Goal: Task Accomplishment & Management: Manage account settings

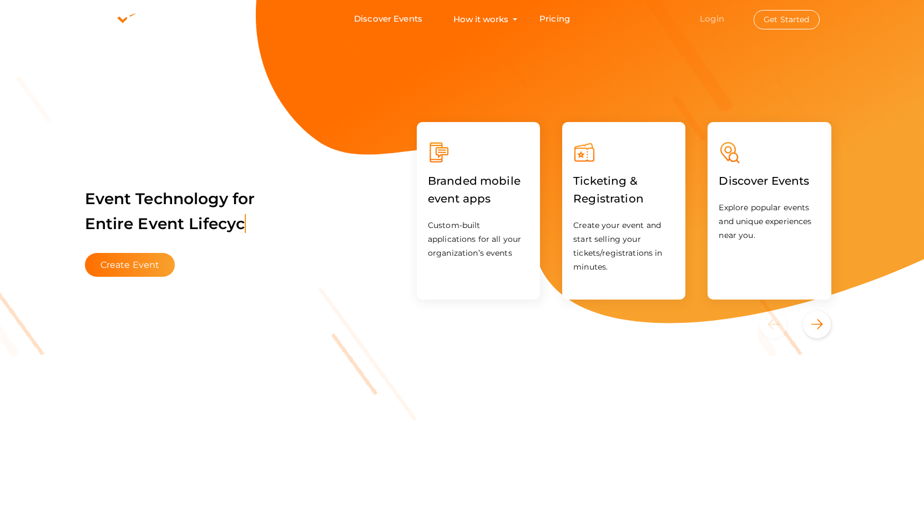
click at [720, 21] on link "Login" at bounding box center [712, 18] width 24 height 11
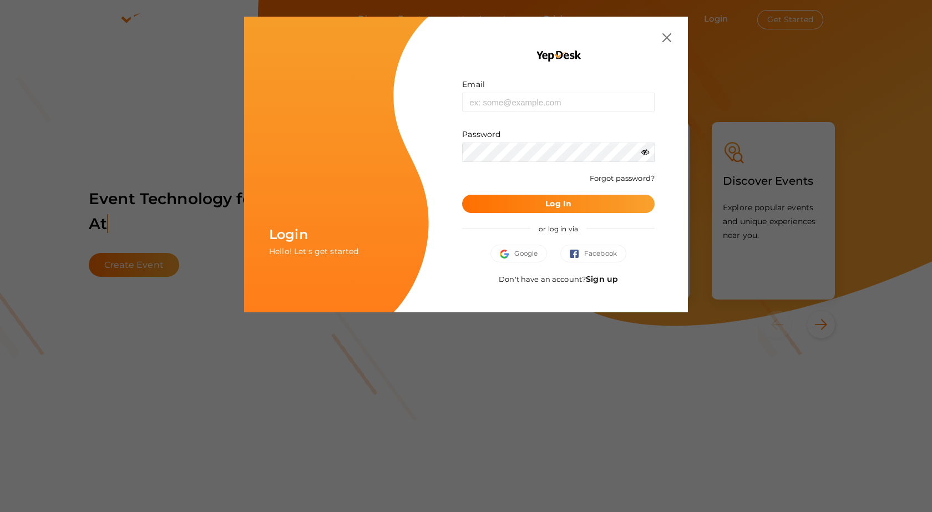
click at [600, 281] on link "Sign up" at bounding box center [602, 279] width 32 height 10
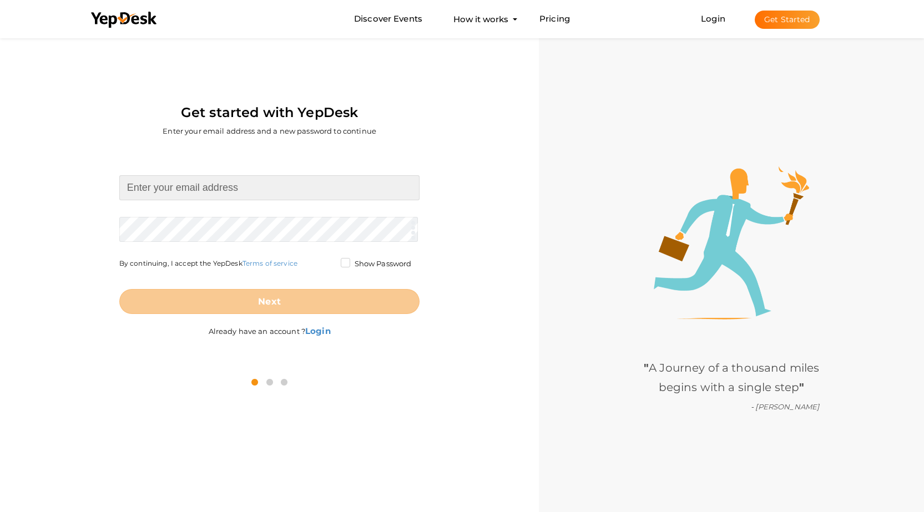
click at [217, 183] on input at bounding box center [269, 187] width 301 height 25
type input "[EMAIL_ADDRESS][DOMAIN_NAME]"
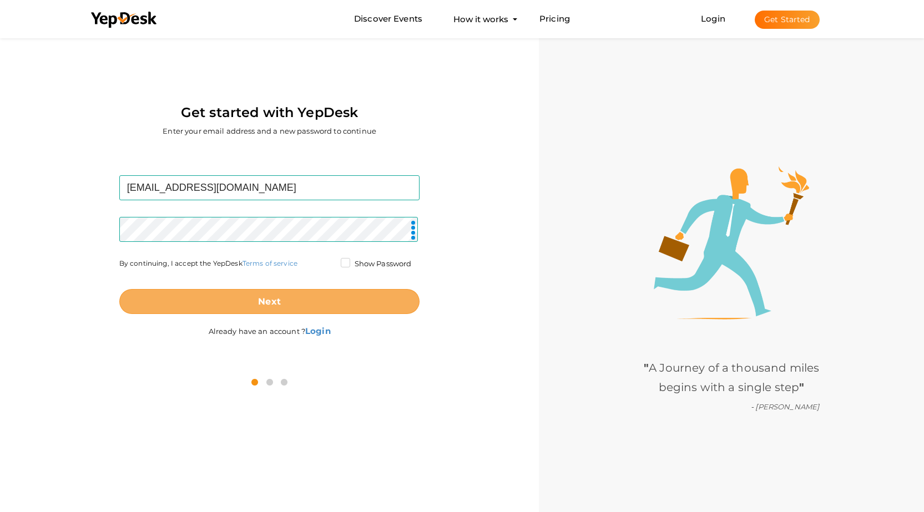
click at [248, 298] on button "Next" at bounding box center [269, 301] width 301 height 25
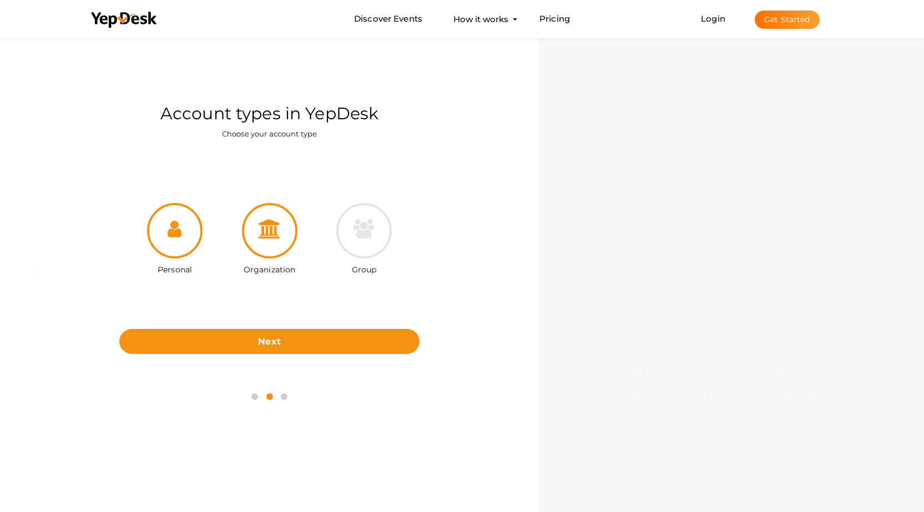
click at [262, 243] on div at bounding box center [269, 230] width 55 height 55
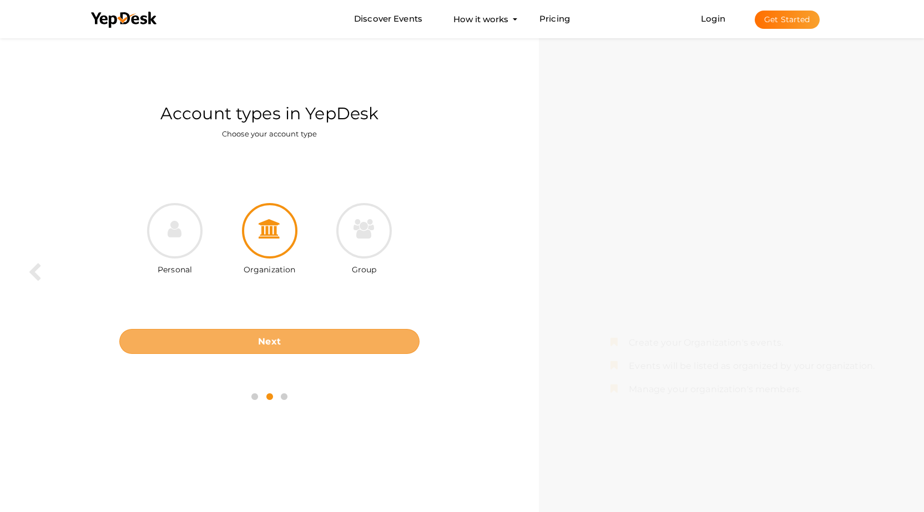
click at [286, 337] on button "Next" at bounding box center [269, 341] width 301 height 25
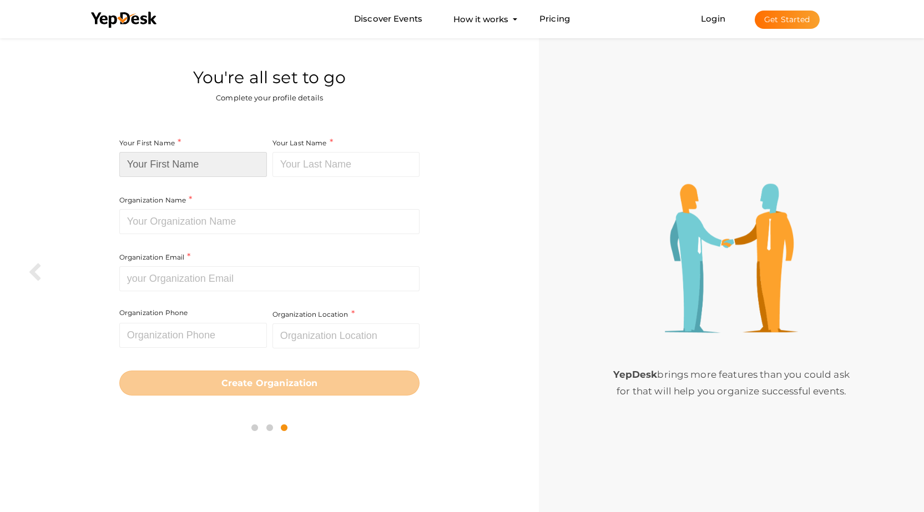
click at [185, 166] on input at bounding box center [193, 164] width 148 height 25
paste input "Living Transformations LLC"
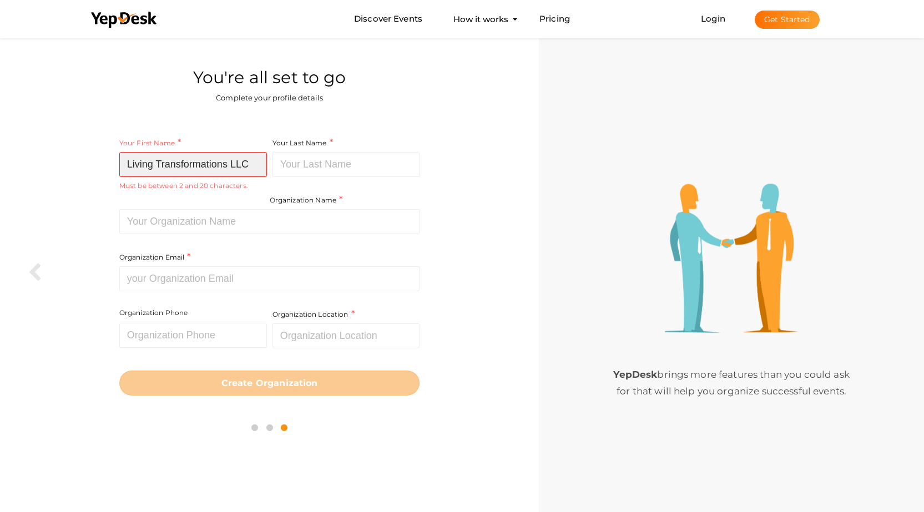
drag, startPoint x: 154, startPoint y: 166, endPoint x: 270, endPoint y: 168, distance: 116.0
click at [270, 168] on div "Your First Name Living Transformations LLC Required. Must contain letters only.…" at bounding box center [269, 227] width 301 height 183
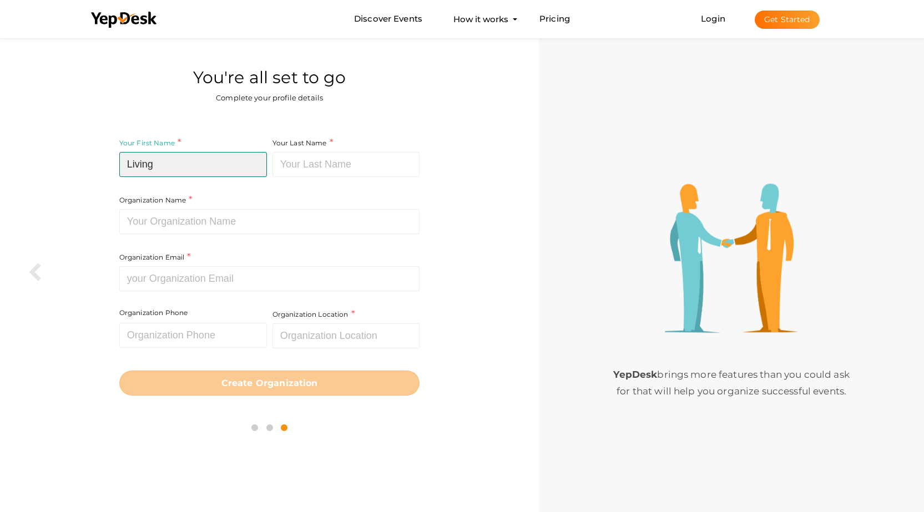
type input "Living"
click at [292, 165] on input at bounding box center [346, 164] width 148 height 25
paste input "Transformations LLC"
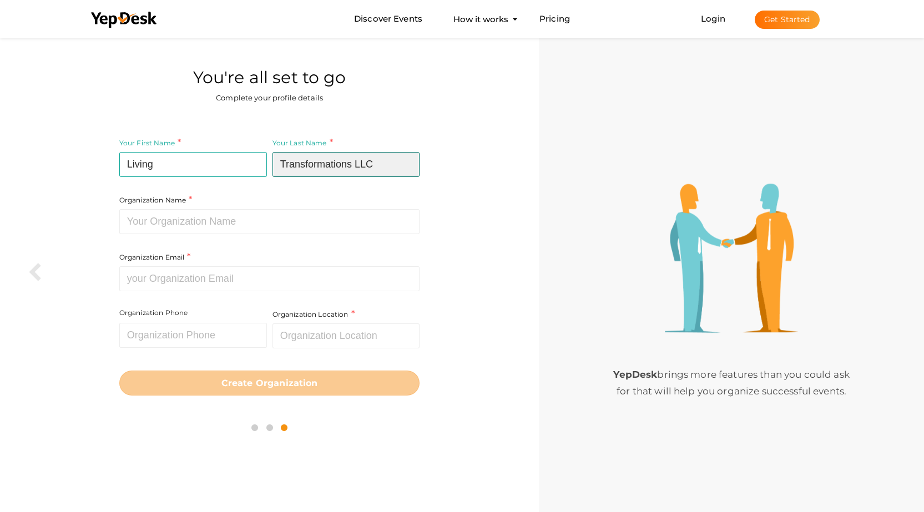
type input "Transformations LLC"
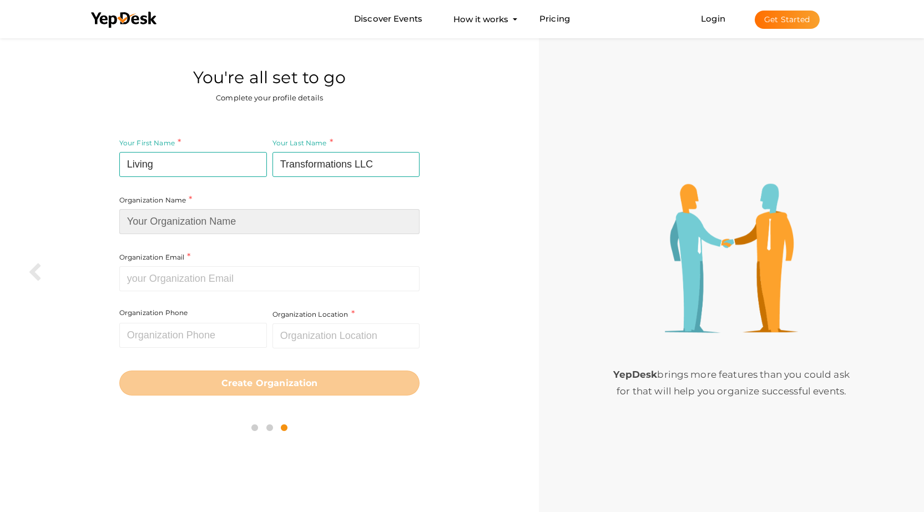
click at [212, 226] on input at bounding box center [269, 221] width 301 height 25
paste input "Living Transformations LLC"
type input "Living Transformations LLC"
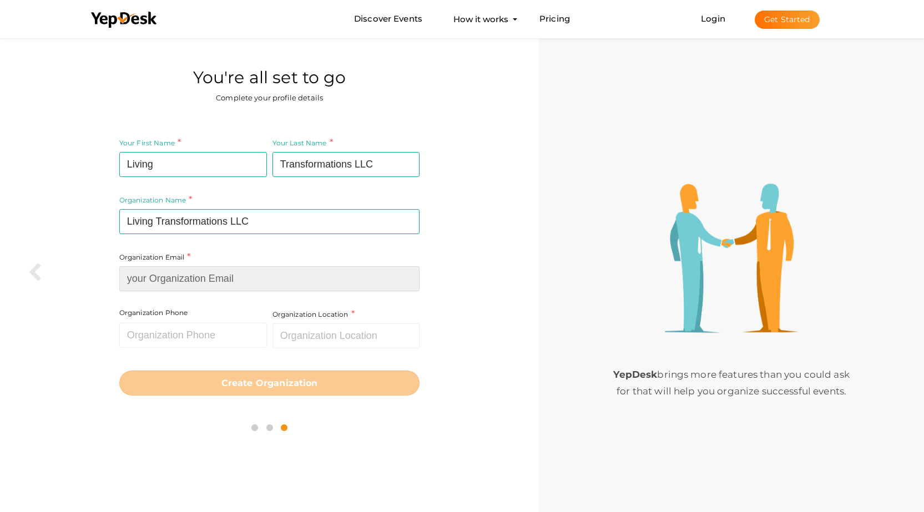
click at [198, 280] on input at bounding box center [269, 278] width 301 height 25
paste input "[EMAIL_ADDRESS][DOMAIN_NAME]"
type input "[EMAIL_ADDRESS][DOMAIN_NAME]"
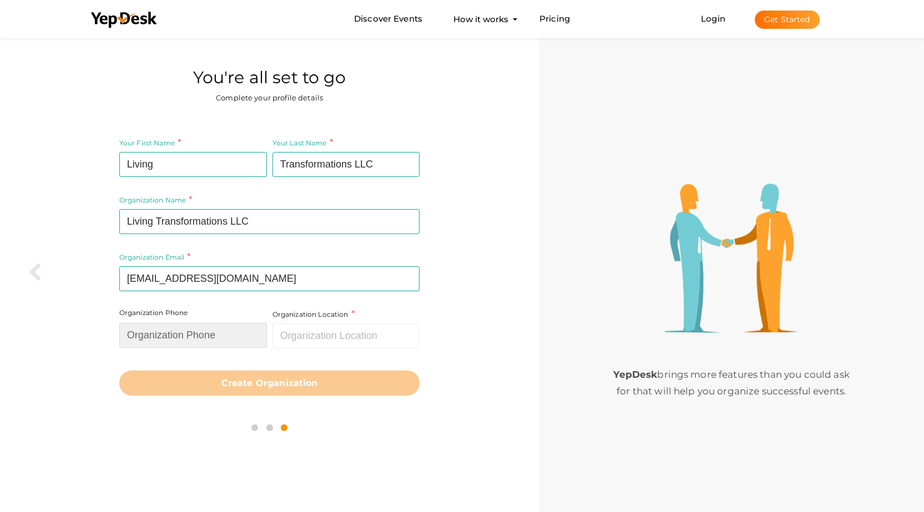
click at [209, 338] on input "text" at bounding box center [193, 335] width 148 height 25
click at [200, 337] on input "text" at bounding box center [193, 335] width 148 height 25
paste input "(678) 403-2985"
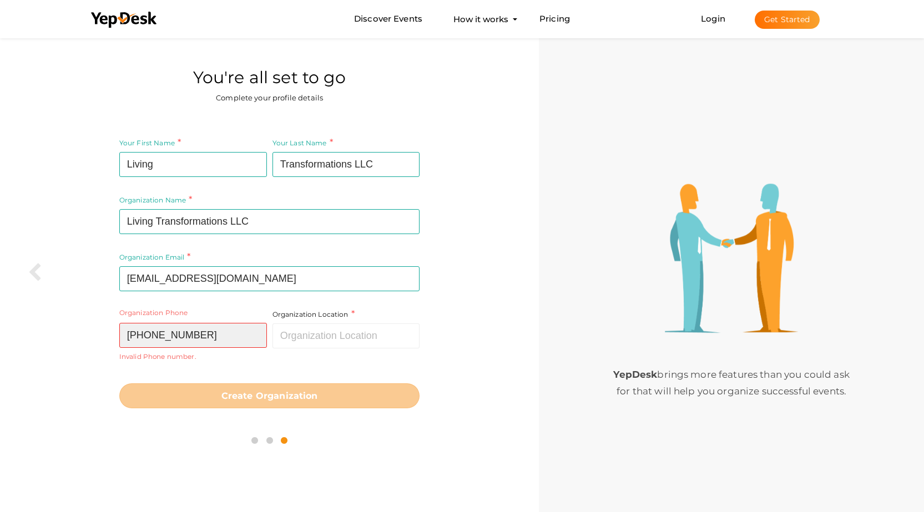
click at [176, 336] on input "(678) 403-2985" at bounding box center [193, 335] width 148 height 25
click at [156, 335] on input "(678) 4032985" at bounding box center [193, 335] width 148 height 25
click at [131, 335] on input "(6784032985" at bounding box center [193, 335] width 148 height 25
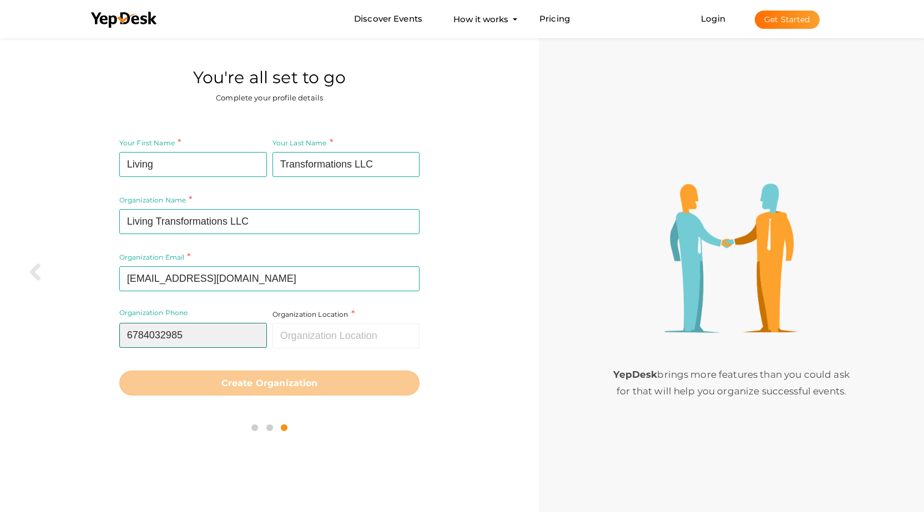
type input "6784032985"
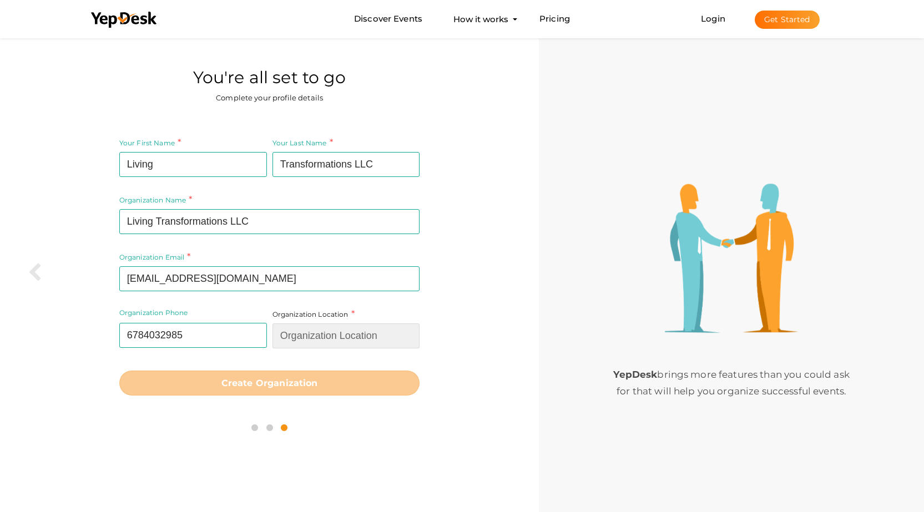
click at [325, 340] on input "text" at bounding box center [346, 335] width 148 height 25
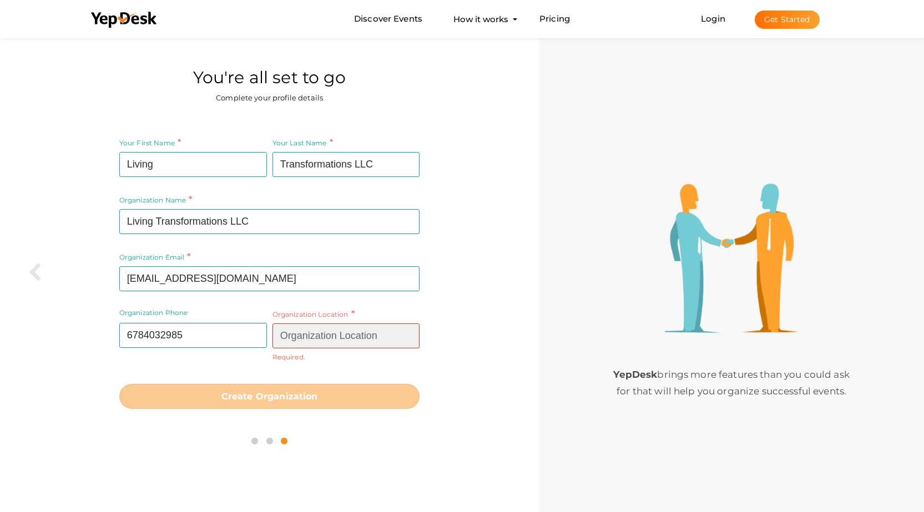
paste input "Atlanta, Georgia, 30308"
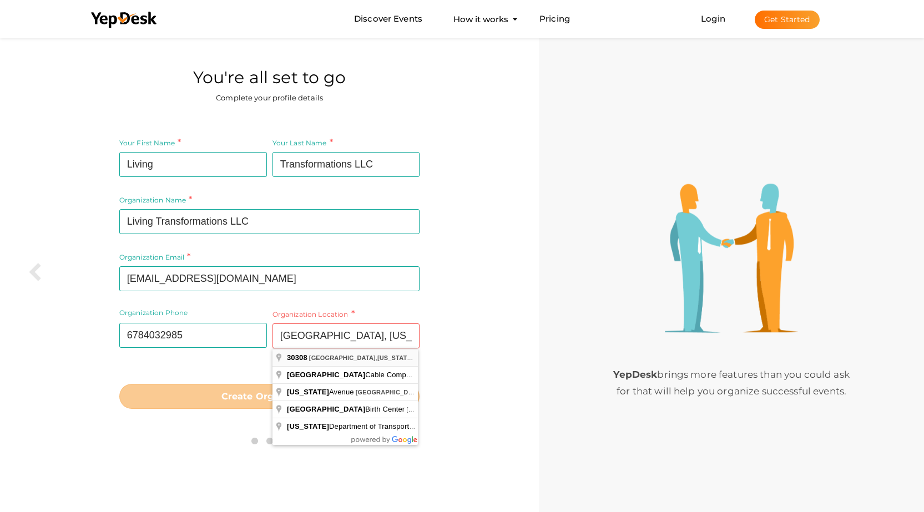
type input "Atlanta, Georgia 30308, USA"
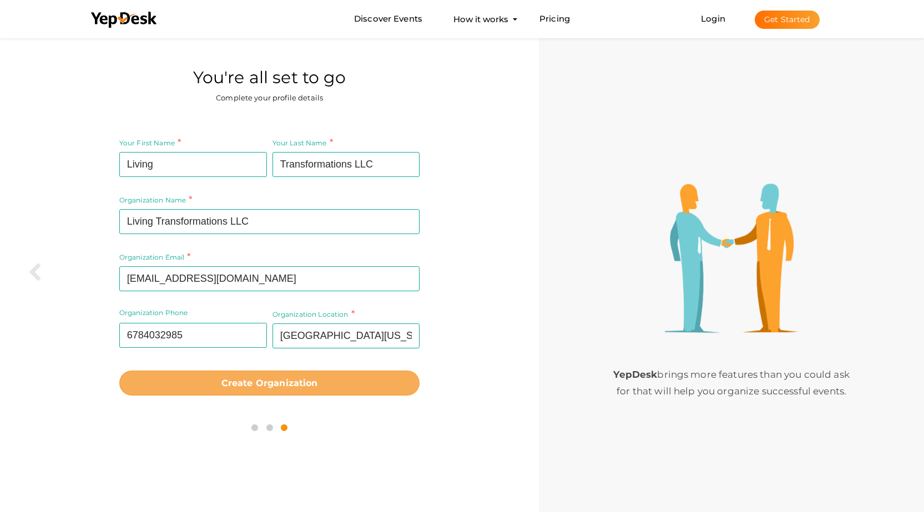
click at [310, 379] on b "Create Organization" at bounding box center [269, 383] width 97 height 11
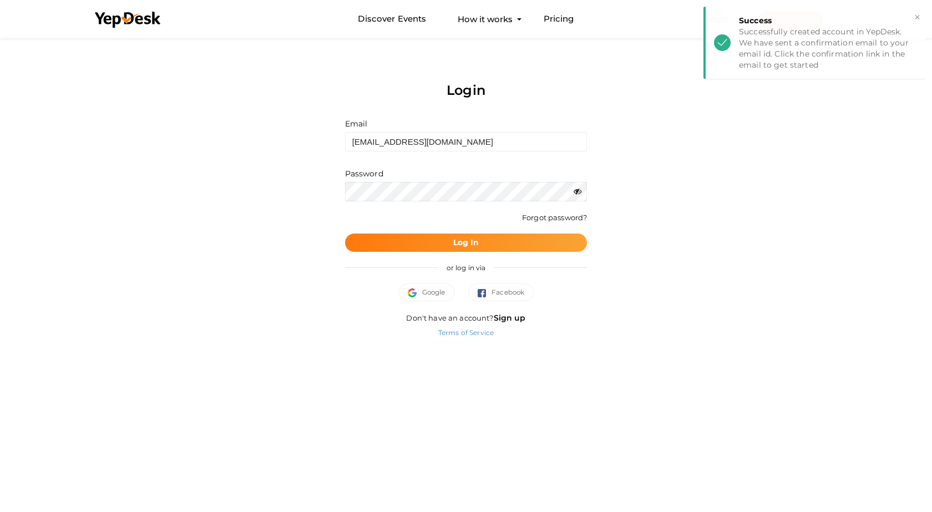
click at [482, 245] on button "Log In" at bounding box center [466, 243] width 242 height 18
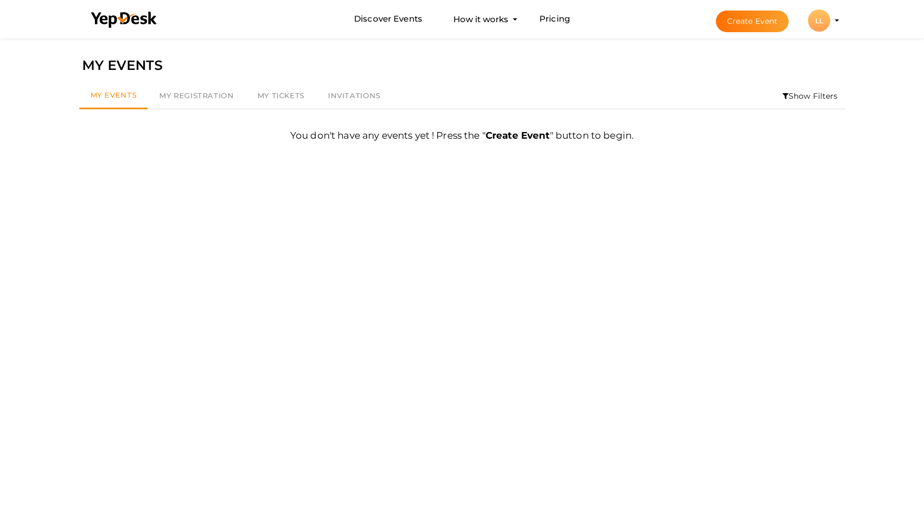
click at [822, 23] on div "LL" at bounding box center [819, 20] width 22 height 22
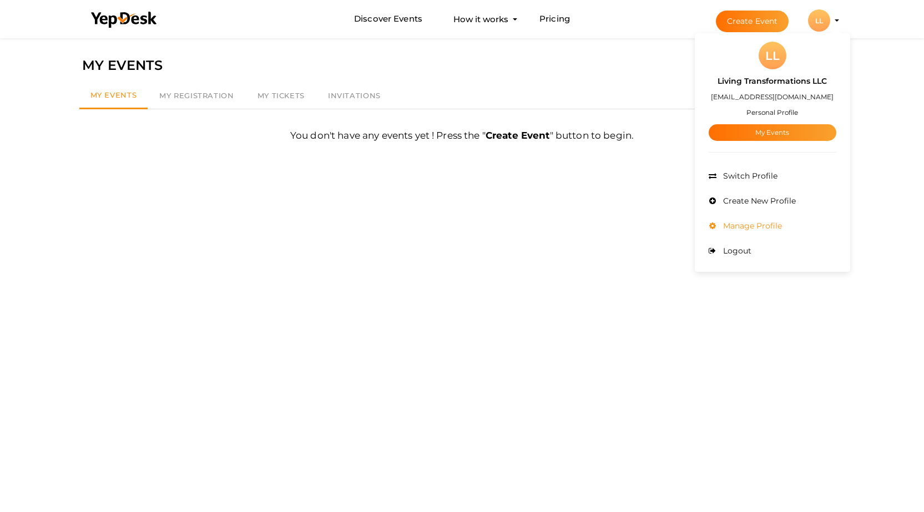
click at [748, 230] on span "Manage Profile" at bounding box center [751, 226] width 62 height 10
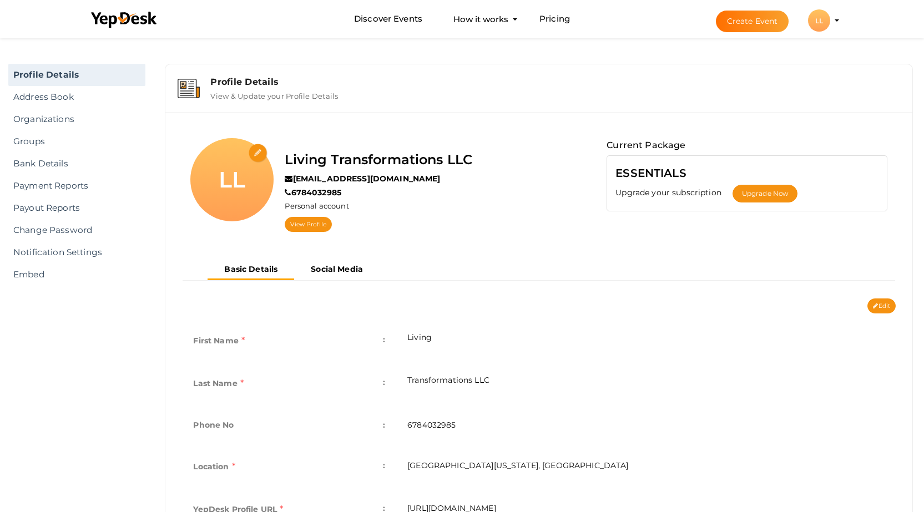
click at [254, 157] on input "file" at bounding box center [258, 153] width 19 height 19
type input "C:\fakepath\logo lt.jpg"
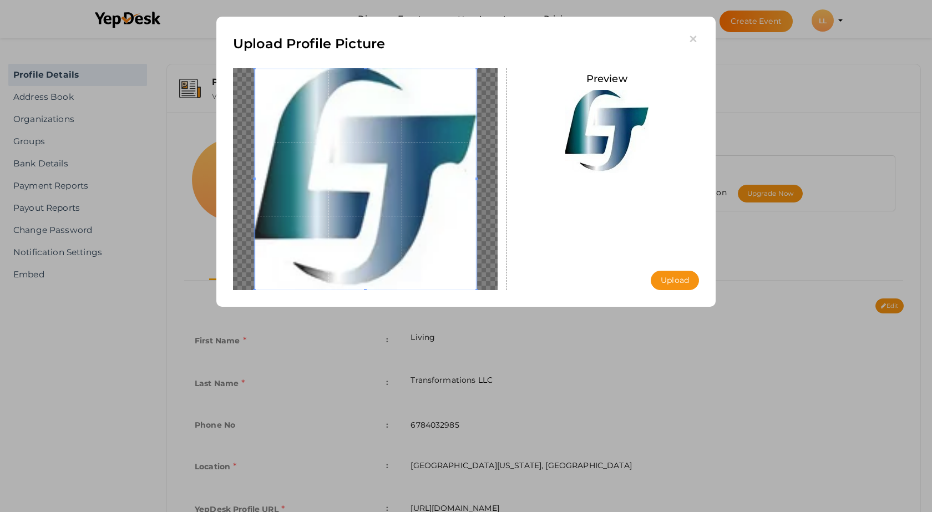
drag, startPoint x: 429, startPoint y: 245, endPoint x: 441, endPoint y: 241, distance: 12.0
click at [441, 241] on span at bounding box center [366, 179] width 222 height 222
click at [479, 289] on div at bounding box center [365, 179] width 265 height 222
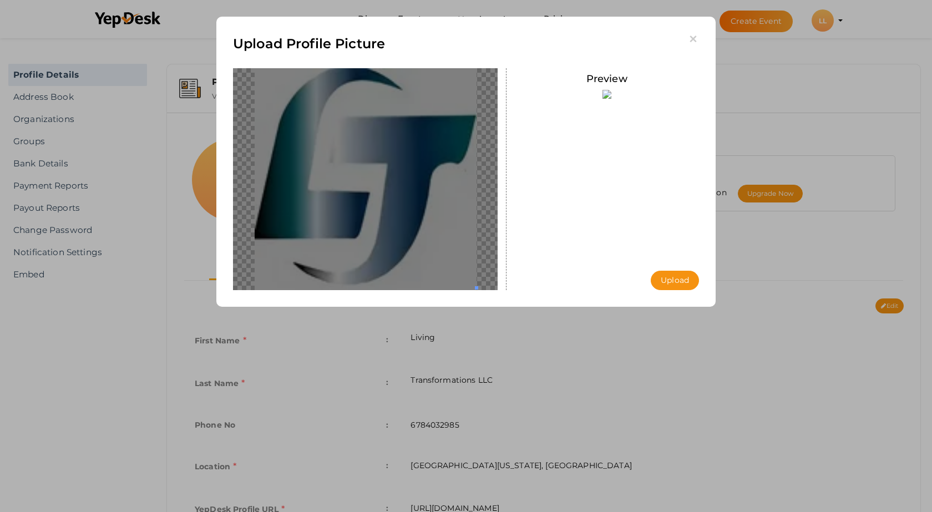
click at [402, 221] on div at bounding box center [365, 179] width 265 height 222
click at [369, 210] on div at bounding box center [365, 179] width 265 height 222
click at [484, 176] on div at bounding box center [365, 179] width 265 height 222
drag, startPoint x: 462, startPoint y: 212, endPoint x: 434, endPoint y: 212, distance: 27.7
click at [434, 212] on div at bounding box center [365, 179] width 265 height 222
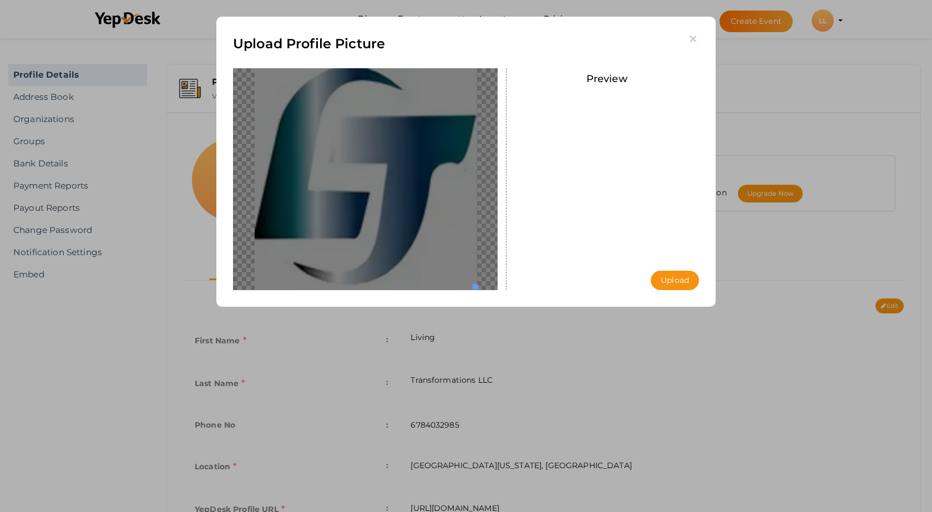
click at [470, 285] on div at bounding box center [365, 179] width 265 height 222
click at [461, 247] on div at bounding box center [365, 179] width 265 height 222
click at [661, 282] on button "Upload" at bounding box center [675, 280] width 48 height 19
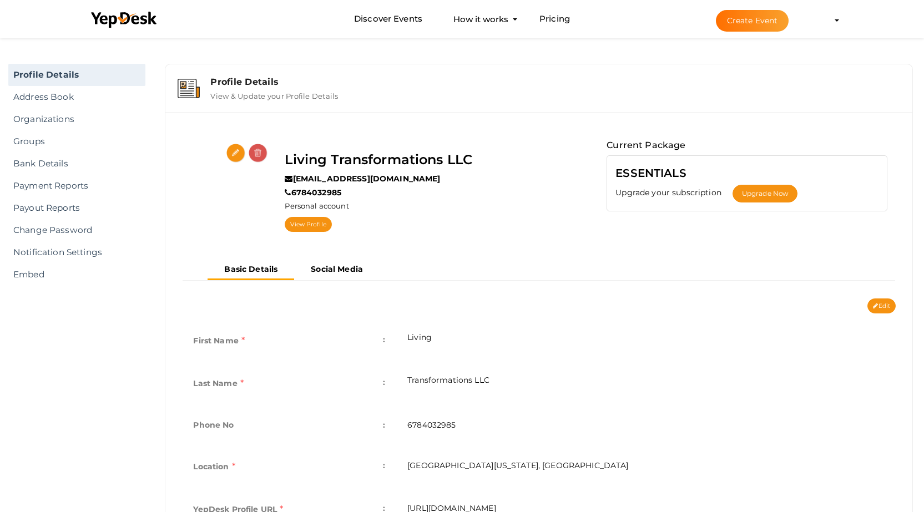
click at [237, 154] on input "file" at bounding box center [235, 153] width 19 height 19
type input "C:\fakepath\logo lt.jpg"
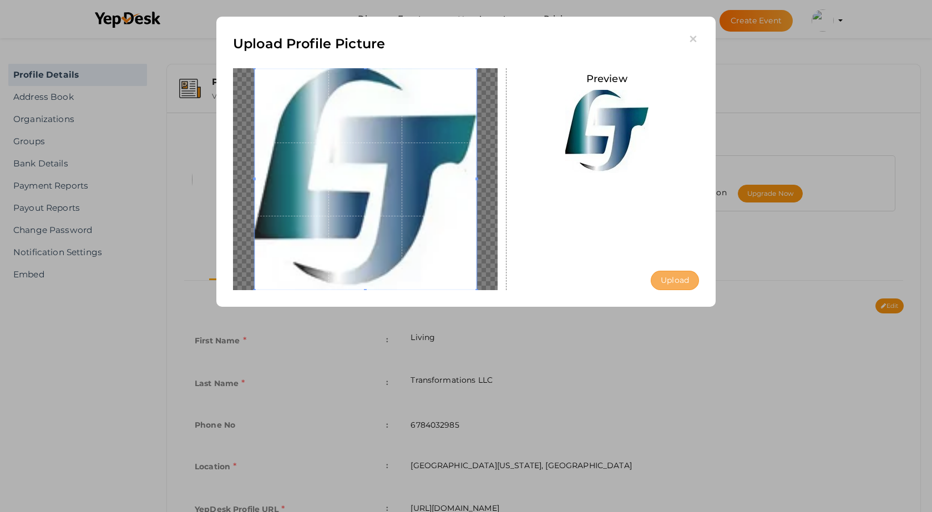
click at [674, 281] on button "Upload" at bounding box center [675, 280] width 48 height 19
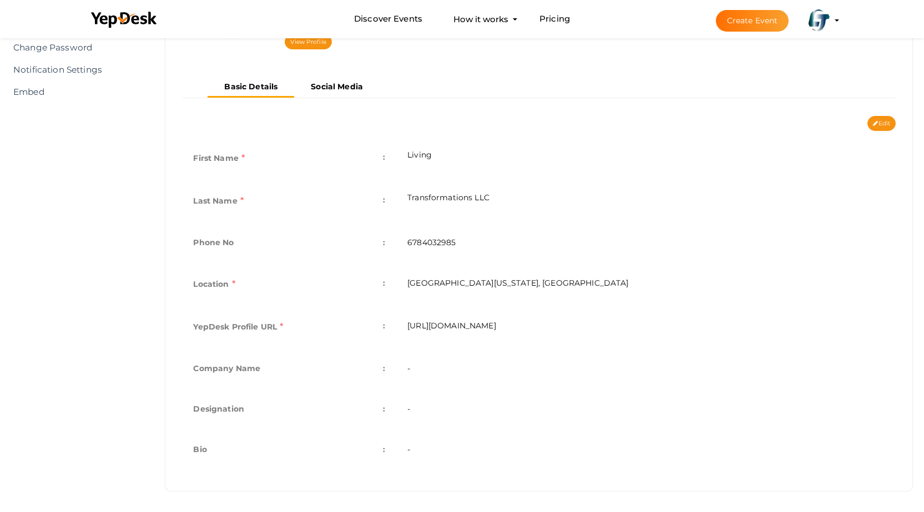
scroll to position [184, 0]
click at [382, 369] on td "Company Name :" at bounding box center [289, 368] width 214 height 41
click at [409, 368] on td "-" at bounding box center [645, 368] width 499 height 41
click at [386, 366] on td "Company Name :" at bounding box center [289, 368] width 214 height 41
click at [431, 368] on td "-" at bounding box center [645, 368] width 499 height 41
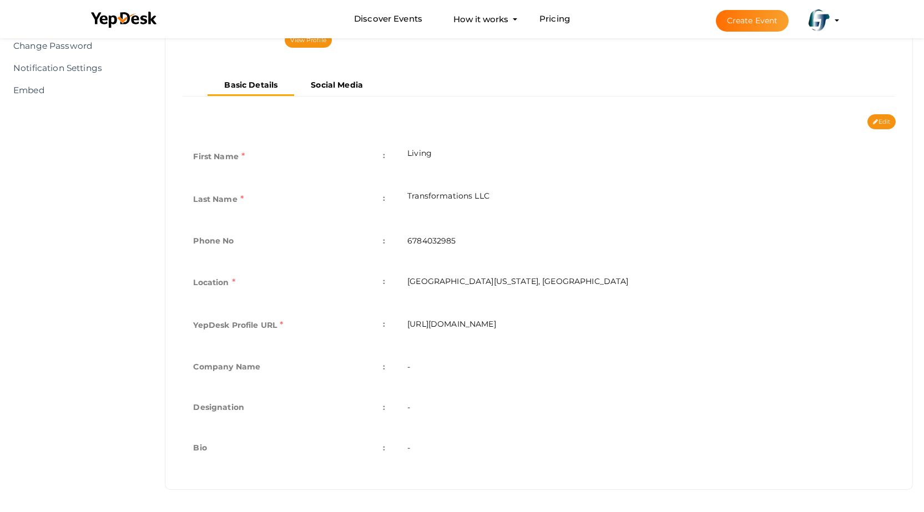
click at [445, 369] on td "-" at bounding box center [645, 368] width 499 height 41
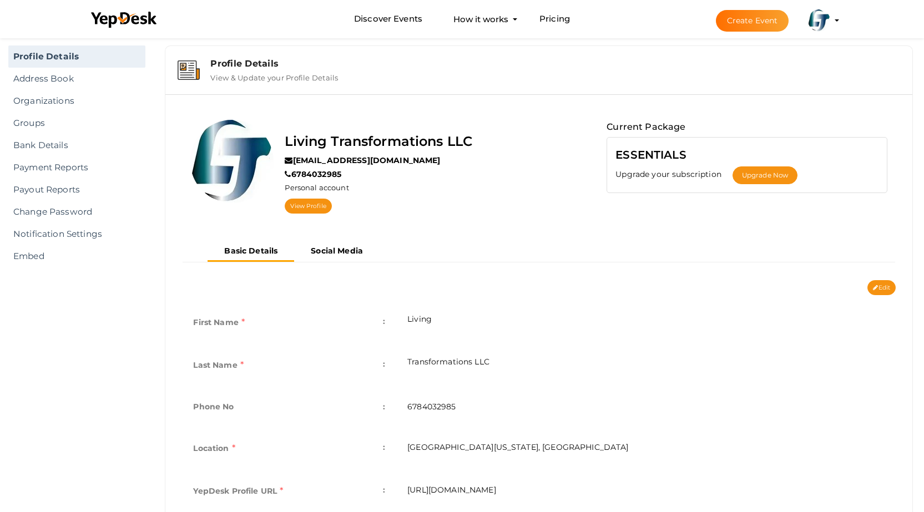
scroll to position [18, 0]
click at [884, 288] on button "Edit" at bounding box center [881, 288] width 28 height 15
type input "Living"
type input "Transformations LLC"
type input "6784032985"
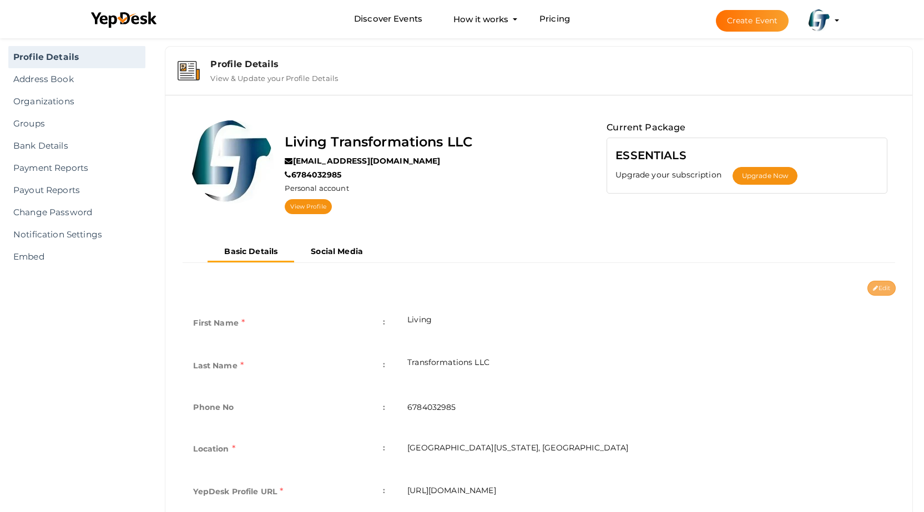
type input "[GEOGRAPHIC_DATA][US_STATE], [GEOGRAPHIC_DATA]"
type input "living-transformations-llc"
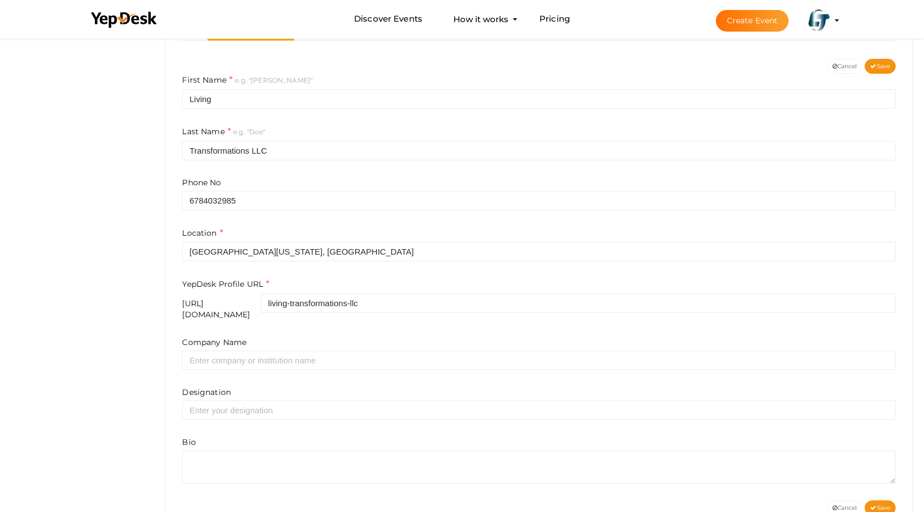
scroll to position [267, 0]
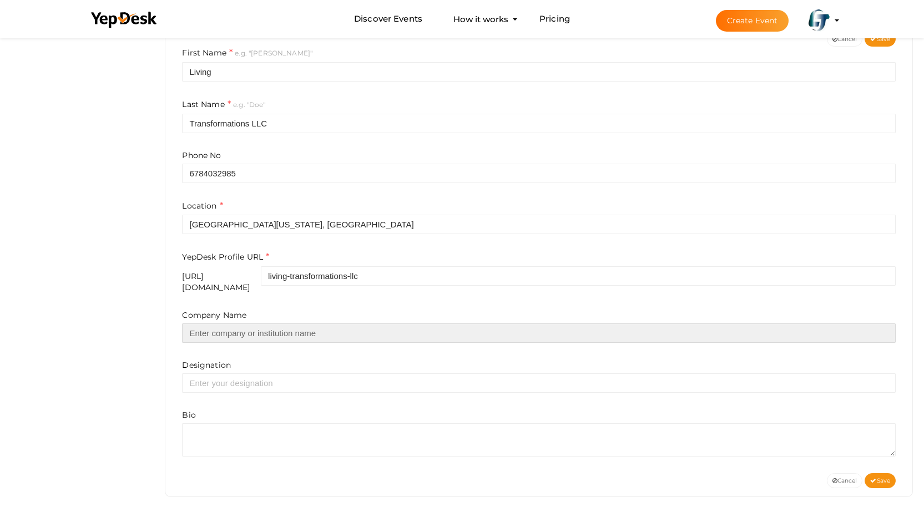
click at [289, 326] on input "text" at bounding box center [539, 332] width 714 height 19
type input "Living Transformations LLC"
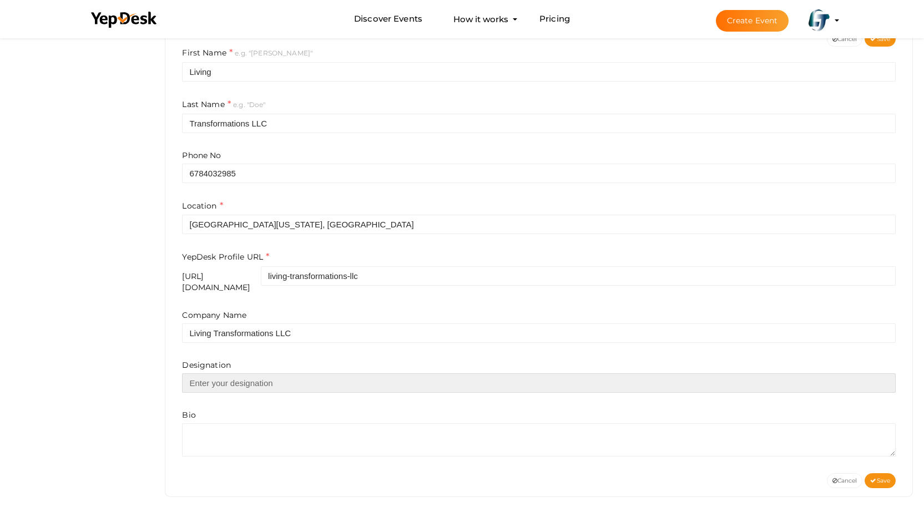
click at [259, 373] on input "text" at bounding box center [539, 382] width 714 height 19
click at [216, 377] on input "text" at bounding box center [539, 382] width 714 height 19
paste input "We believe in providing our clients with the tools necessary to manage problems…"
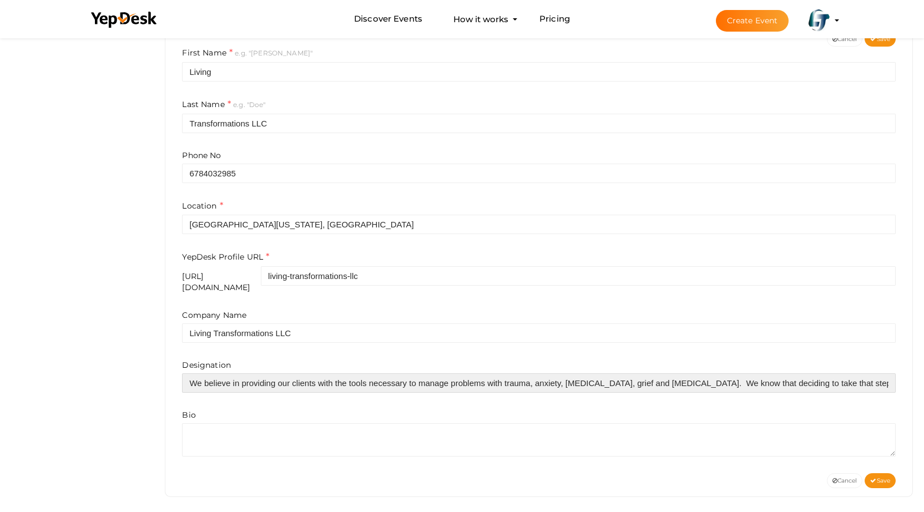
scroll to position [0, 748]
type input "We believe in providing our clients with the tools necessary to manage problems…"
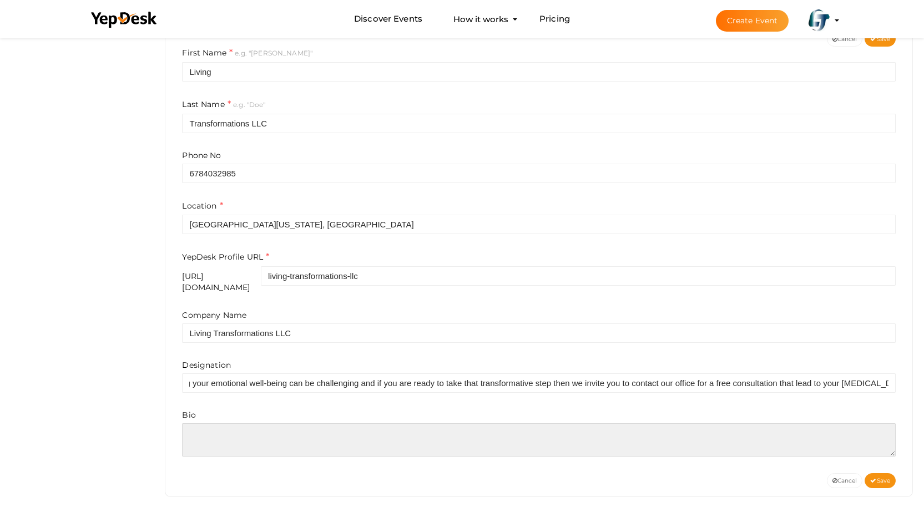
click at [228, 430] on textarea at bounding box center [539, 439] width 714 height 33
paste textarea "I am committed to providing support and guidance throughout the counseling proc…"
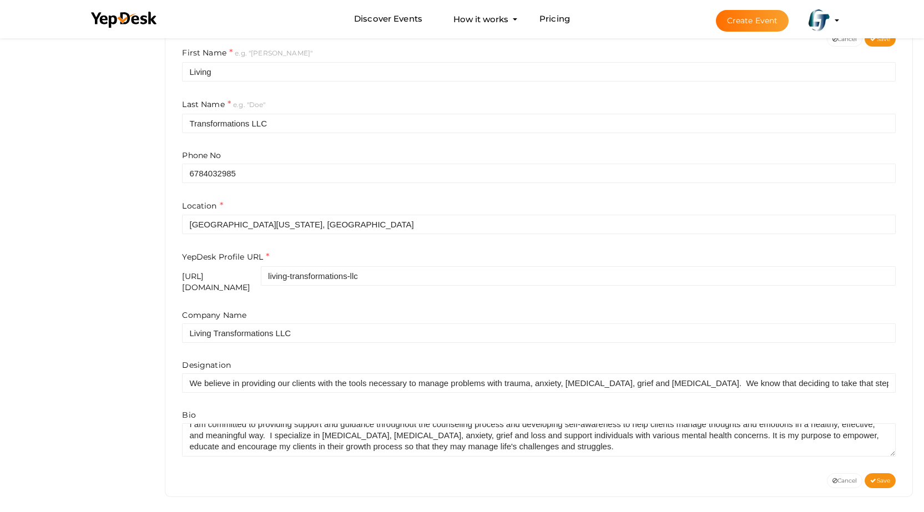
scroll to position [11, 0]
click at [878, 477] on span "Save" at bounding box center [880, 480] width 20 height 7
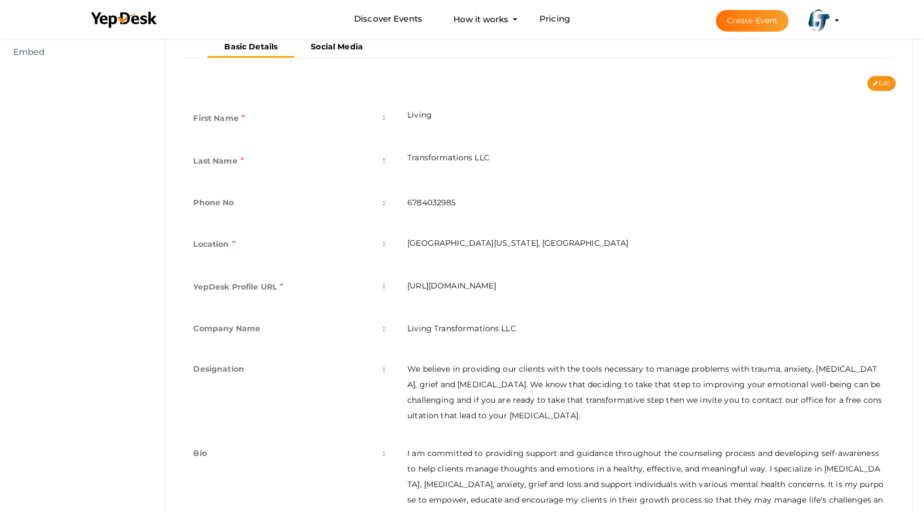
scroll to position [121, 0]
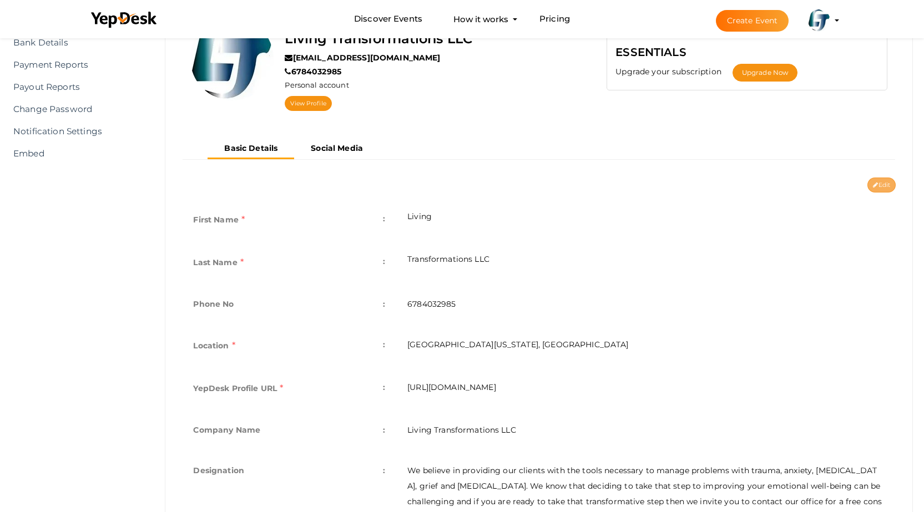
click at [877, 187] on button "Edit" at bounding box center [881, 185] width 28 height 15
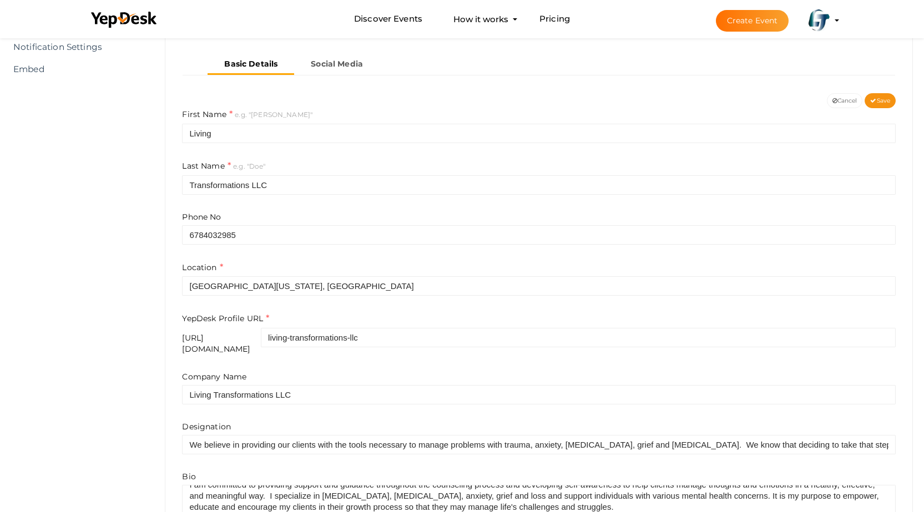
scroll to position [267, 0]
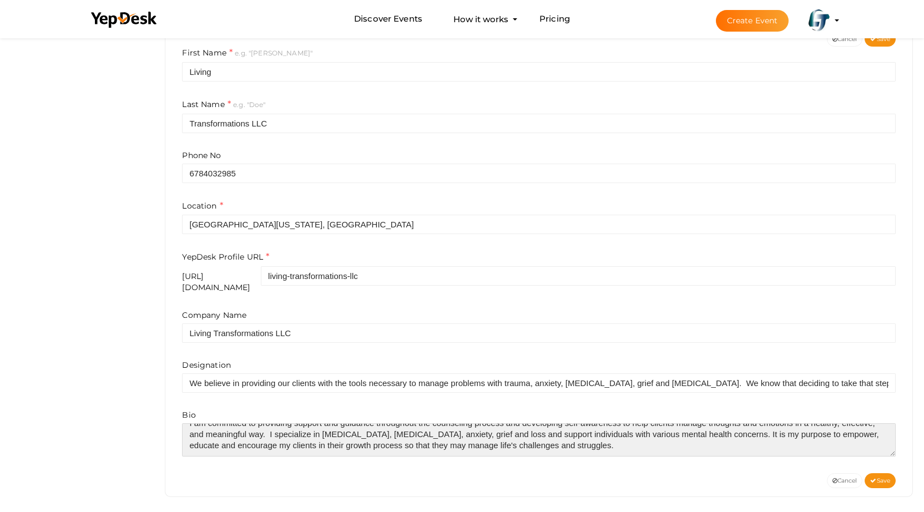
click at [381, 423] on textarea at bounding box center [539, 439] width 714 height 33
click at [717, 438] on textarea at bounding box center [539, 439] width 714 height 33
paste textarea "https://lt-counseling.com/"
type textarea "I am committed to providing support and guidance throughout the counseling proc…"
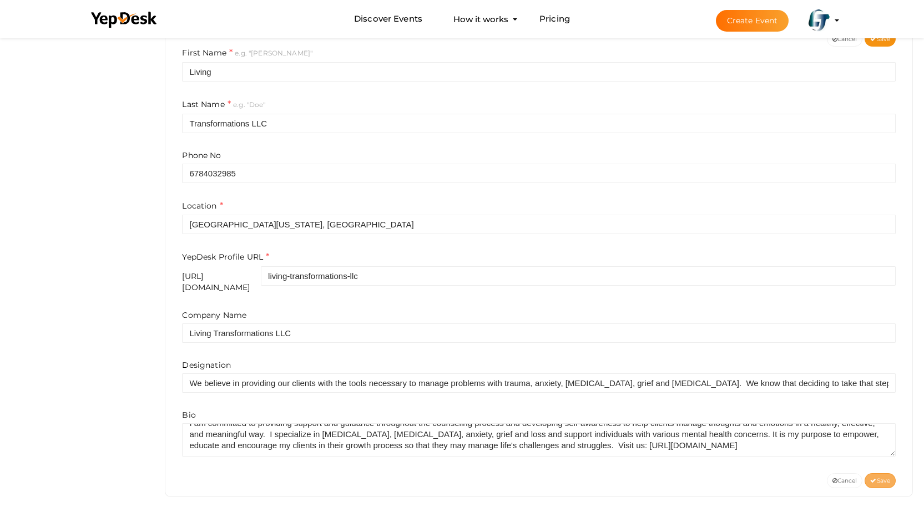
click at [878, 477] on span "Save" at bounding box center [880, 480] width 20 height 7
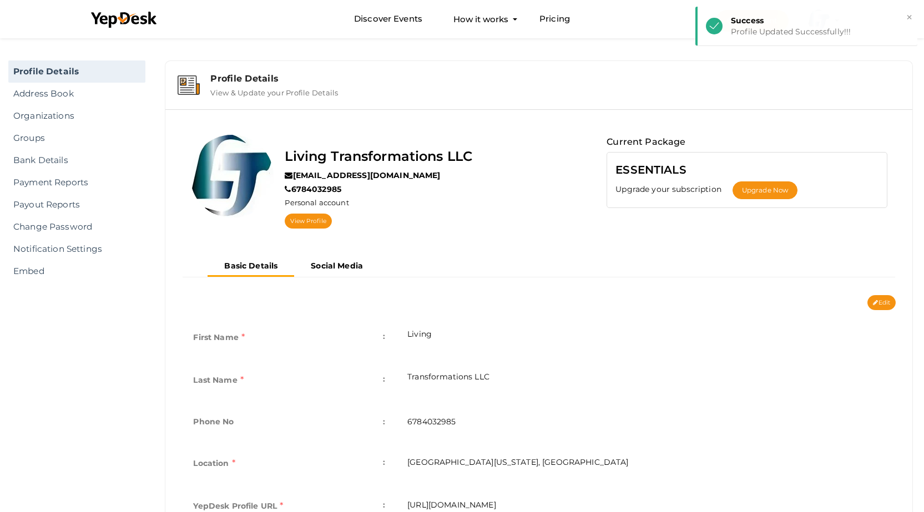
scroll to position [0, 0]
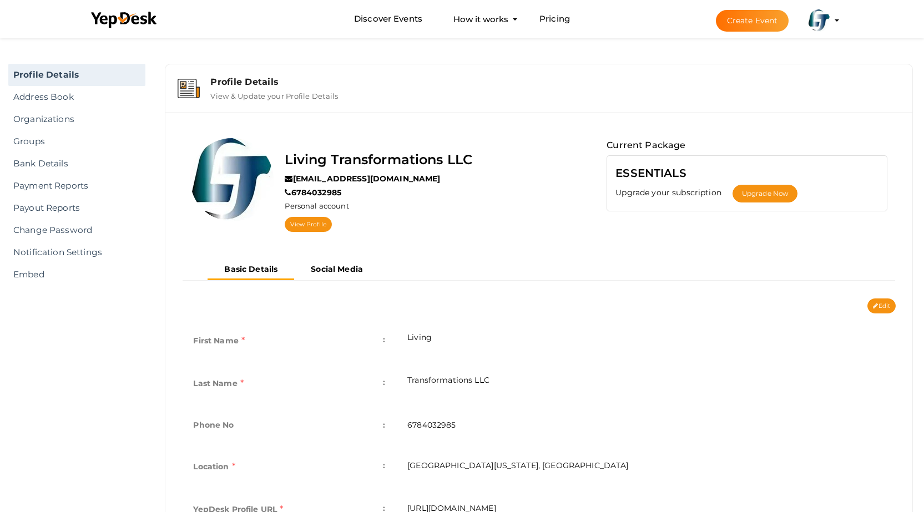
click at [555, 233] on div "Living Transformations LLC info@lt-counseling.com 6784032985 Personal account V…" at bounding box center [390, 190] width 416 height 105
click at [303, 224] on link "View Profile" at bounding box center [308, 224] width 47 height 15
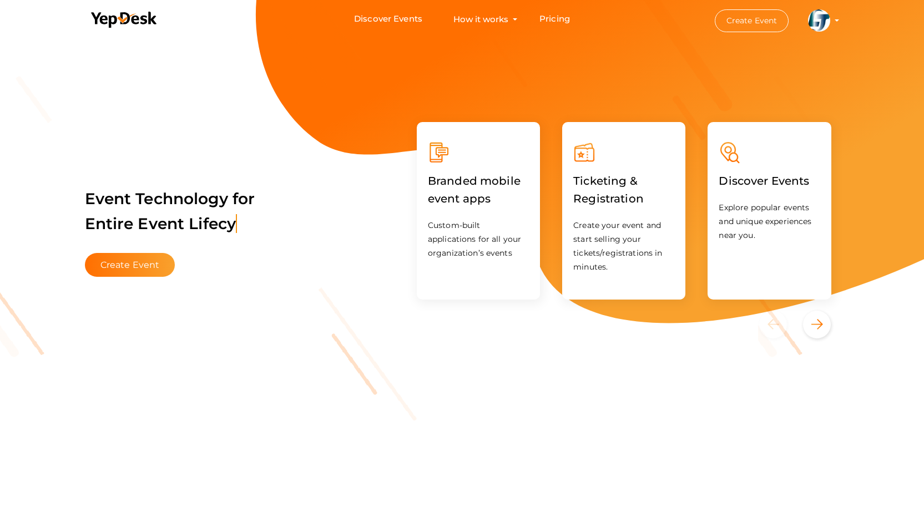
click at [821, 28] on img at bounding box center [819, 20] width 22 height 22
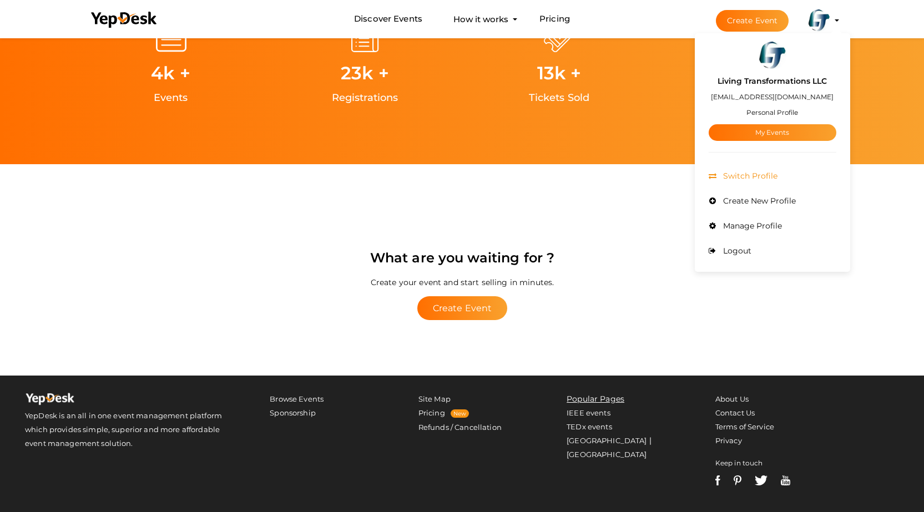
scroll to position [2145, 0]
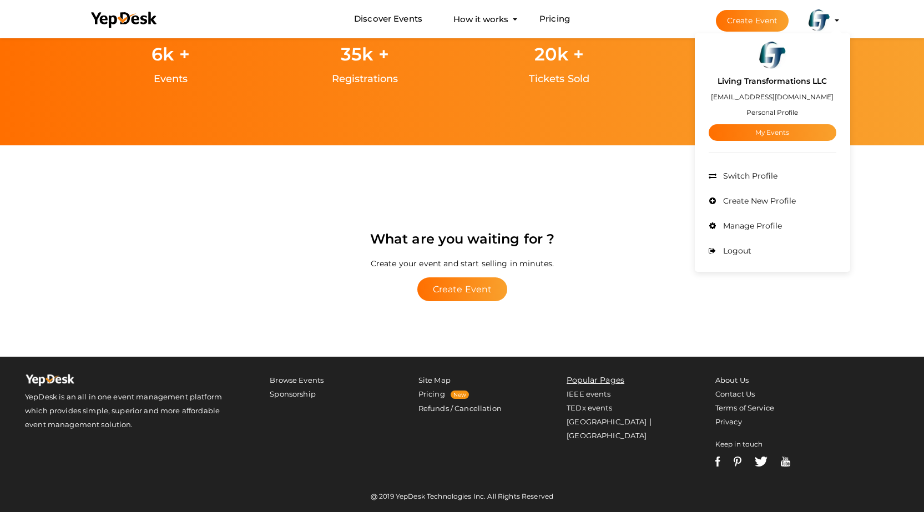
click at [815, 21] on img at bounding box center [819, 20] width 22 height 22
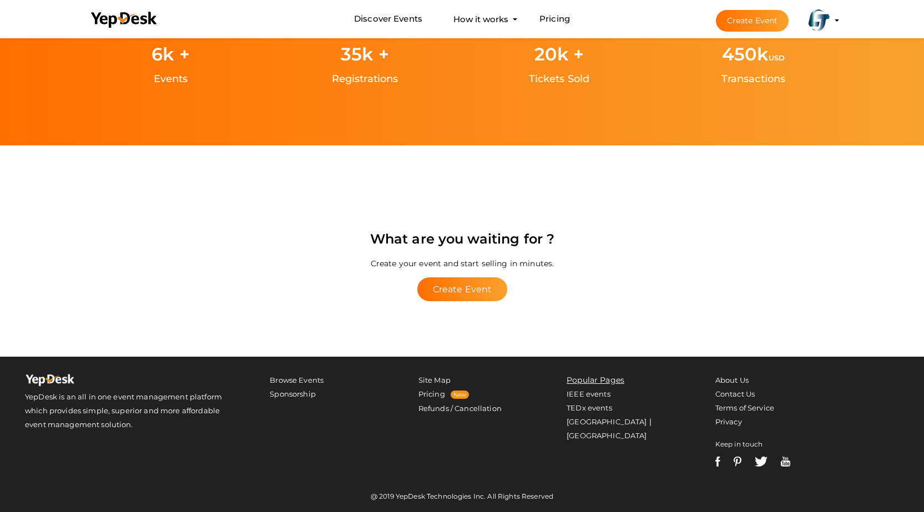
click at [824, 28] on img at bounding box center [819, 20] width 22 height 22
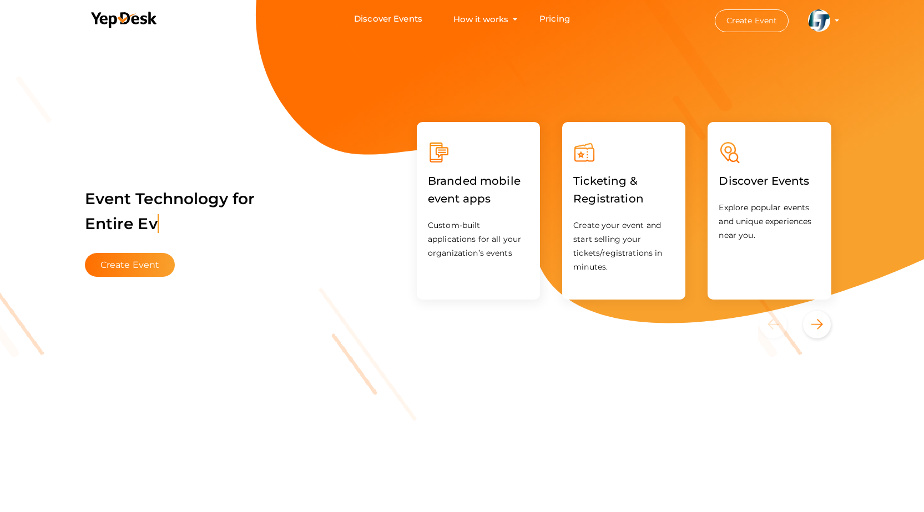
click at [816, 23] on img at bounding box center [819, 20] width 22 height 22
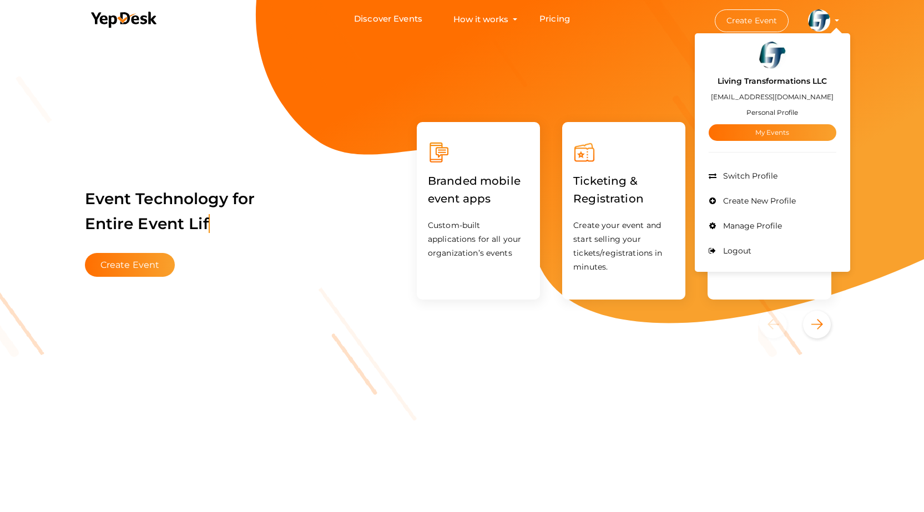
click at [778, 78] on label "Living Transformations LLC" at bounding box center [771, 81] width 109 height 13
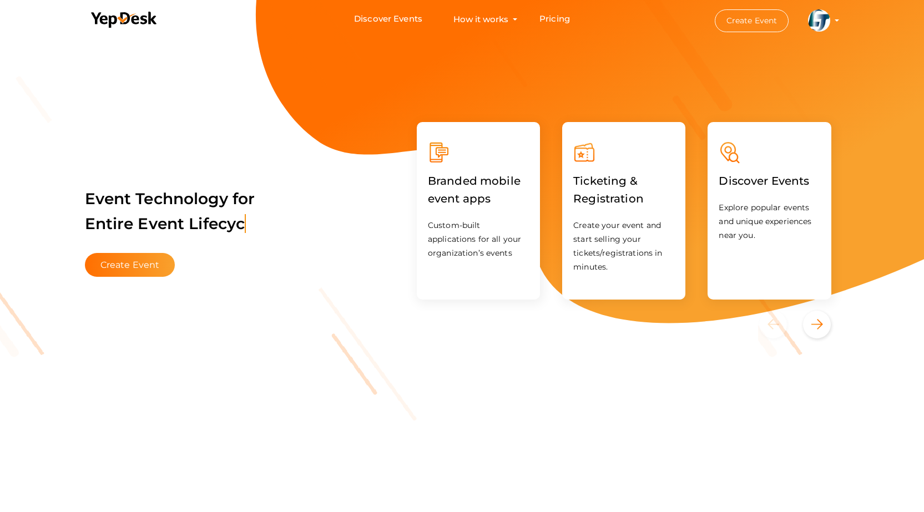
click at [831, 7] on li "Create Event Living Transformations LLC ltcounselingat@proton.me Personal Profi…" at bounding box center [766, 21] width 149 height 40
click at [821, 21] on img at bounding box center [819, 20] width 22 height 22
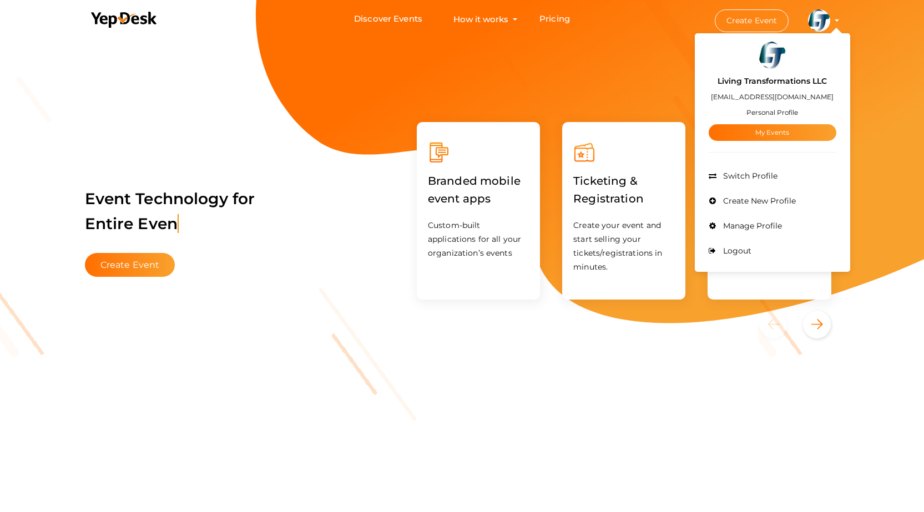
click at [767, 112] on small "Personal Profile" at bounding box center [772, 112] width 52 height 8
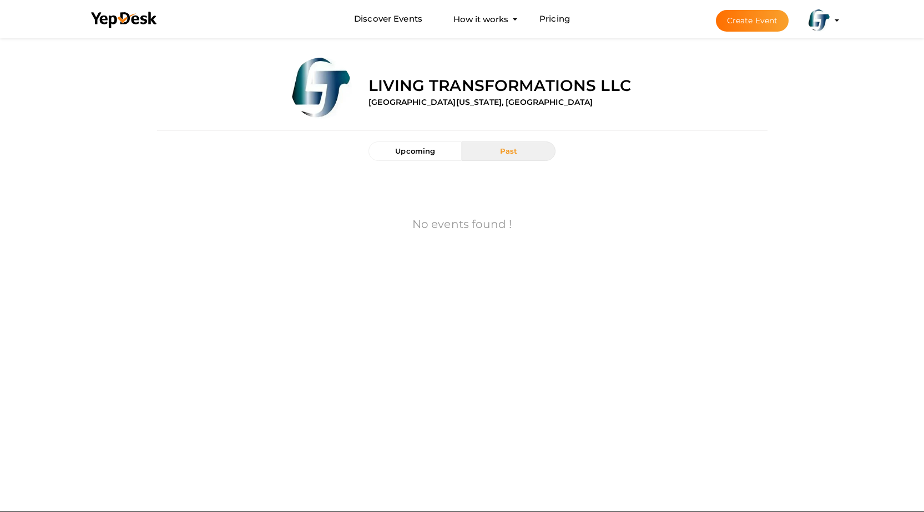
click at [810, 19] on img at bounding box center [819, 20] width 22 height 22
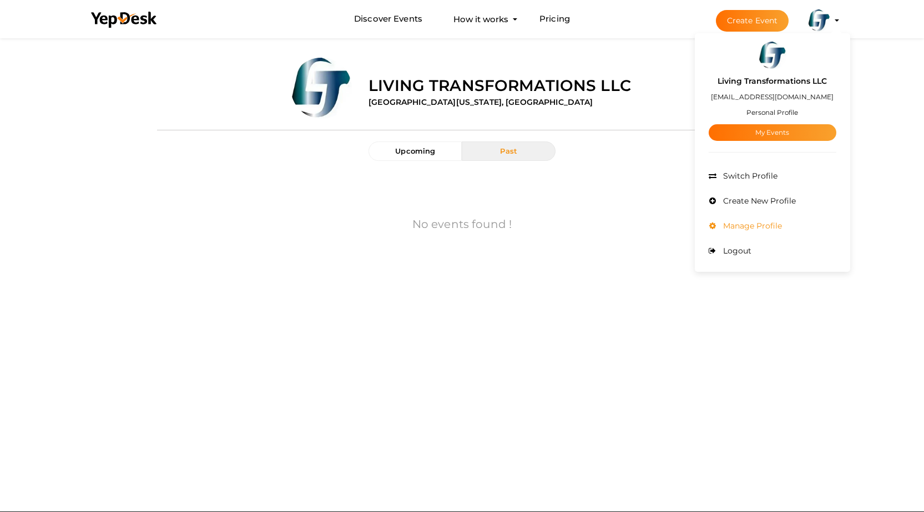
click at [748, 227] on span "Manage Profile" at bounding box center [751, 226] width 62 height 10
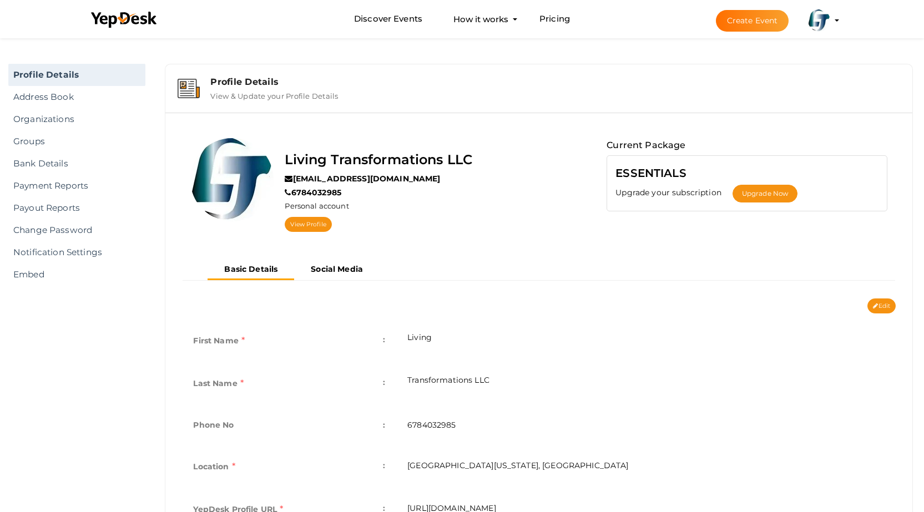
click at [262, 90] on label "View & Update your Profile Details" at bounding box center [274, 93] width 128 height 13
click at [304, 228] on link "View Profile" at bounding box center [308, 224] width 47 height 15
